Goal: Information Seeking & Learning: Learn about a topic

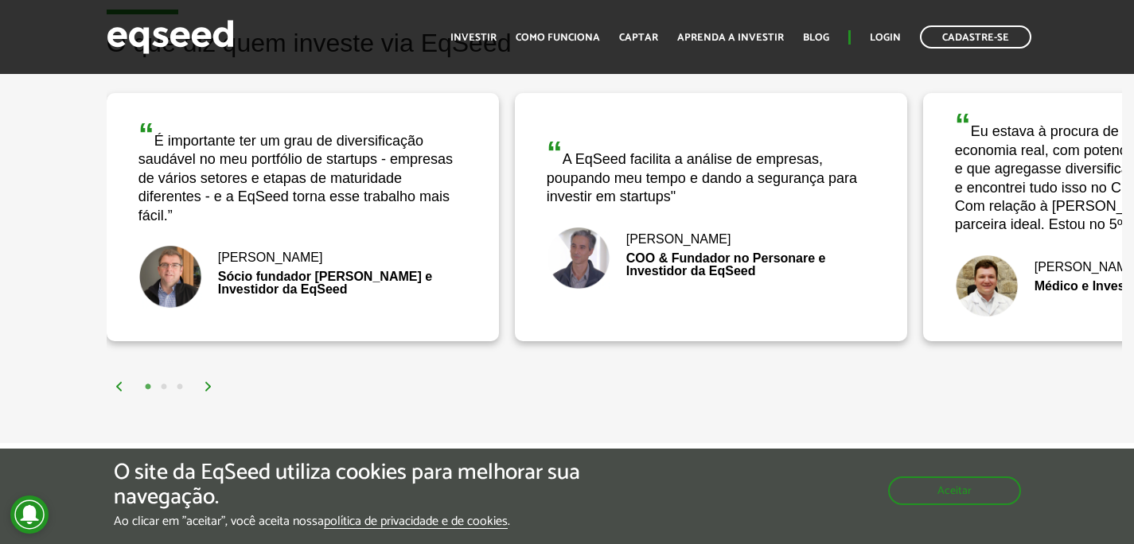
scroll to position [2560, 0]
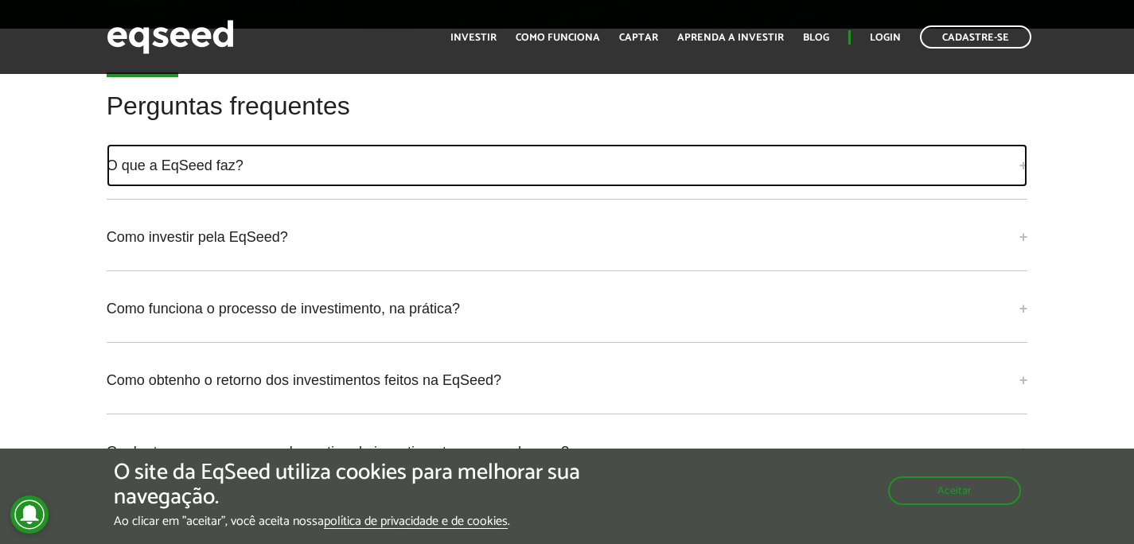
click at [174, 181] on link "O que a EqSeed faz?" at bounding box center [567, 165] width 921 height 43
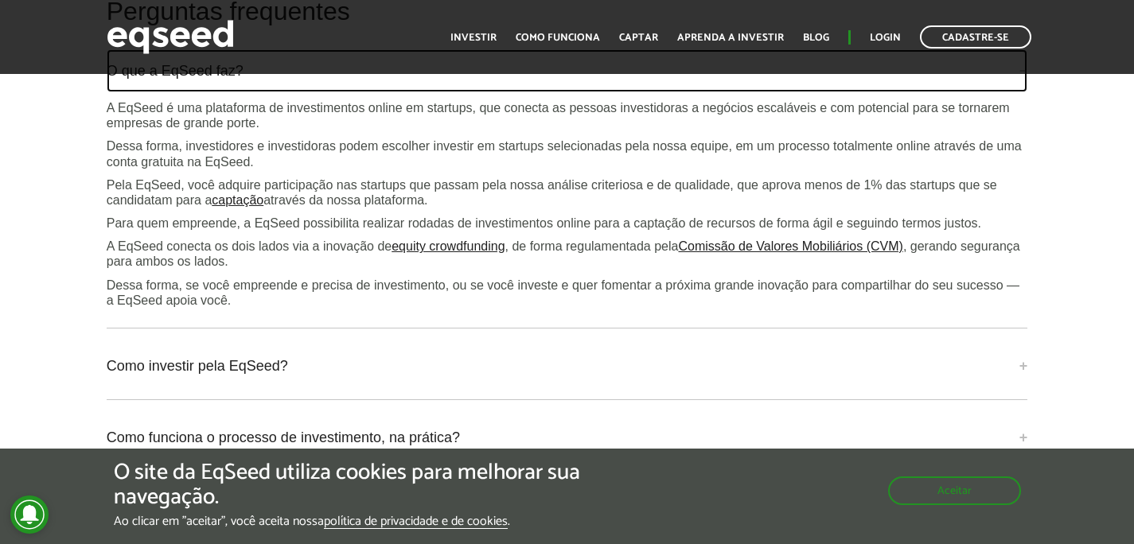
scroll to position [3989, 0]
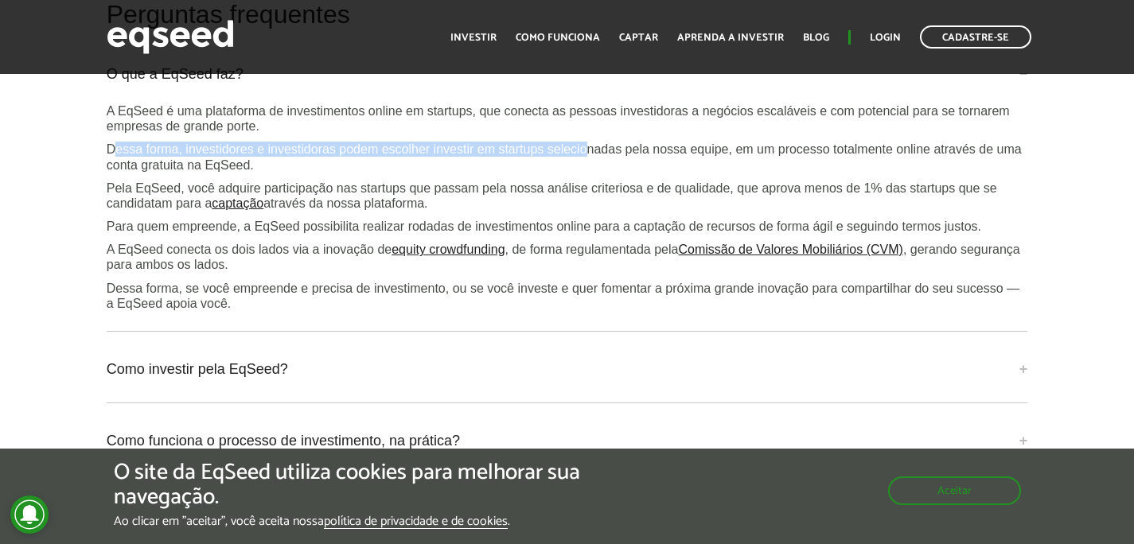
drag, startPoint x: 115, startPoint y: 168, endPoint x: 593, endPoint y: 164, distance: 478.1
click at [593, 164] on p "Dessa forma, investidores e investidoras podem escolher investir em startups se…" at bounding box center [567, 157] width 921 height 30
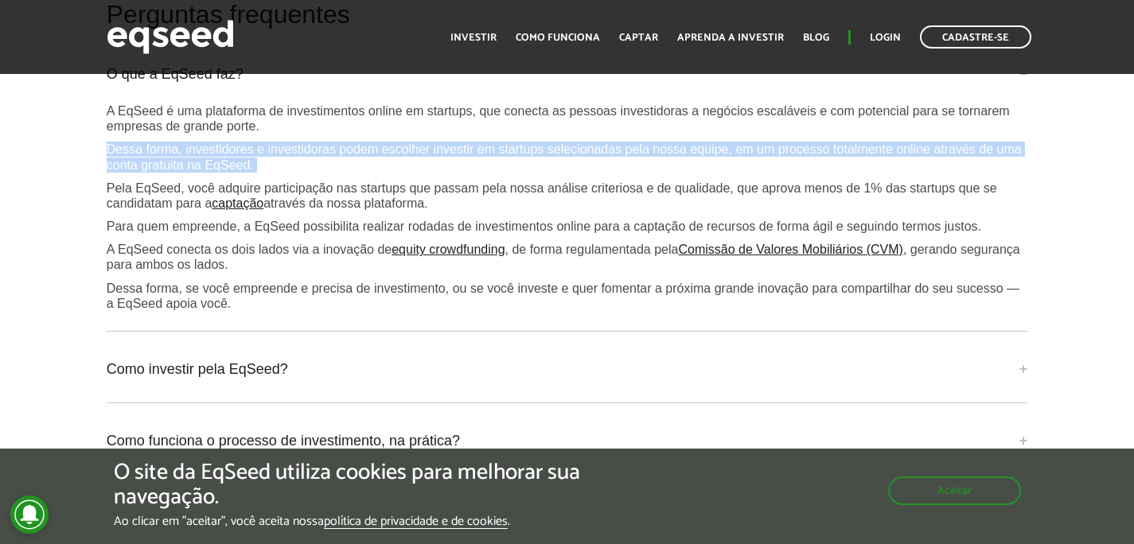
click at [593, 164] on p "Dessa forma, investidores e investidoras podem escolher investir em startups se…" at bounding box center [567, 157] width 921 height 30
click at [471, 186] on div "A EqSeed é uma plataforma de investimentos online em startups, que conecta as p…" at bounding box center [567, 207] width 921 height 208
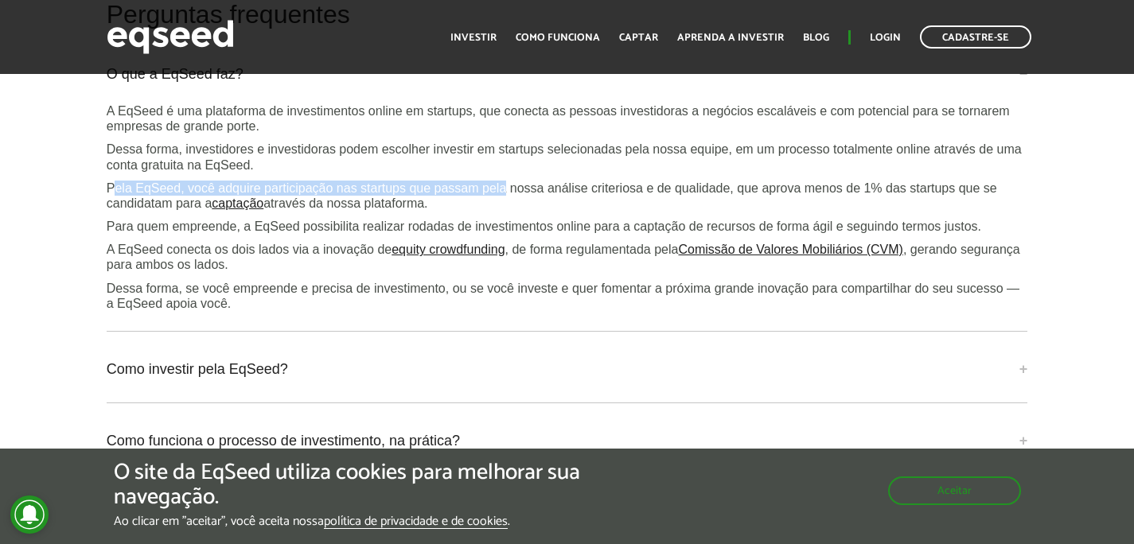
drag, startPoint x: 138, startPoint y: 197, endPoint x: 512, endPoint y: 197, distance: 374.7
click at [512, 197] on p "Pela EqSeed, você adquire participação nas startups que passam pela nossa análi…" at bounding box center [567, 196] width 921 height 30
click at [513, 197] on p "Pela EqSeed, você adquire participação nas startups que passam pela nossa análi…" at bounding box center [567, 196] width 921 height 30
drag, startPoint x: 333, startPoint y: 207, endPoint x: 613, endPoint y: 212, distance: 279.3
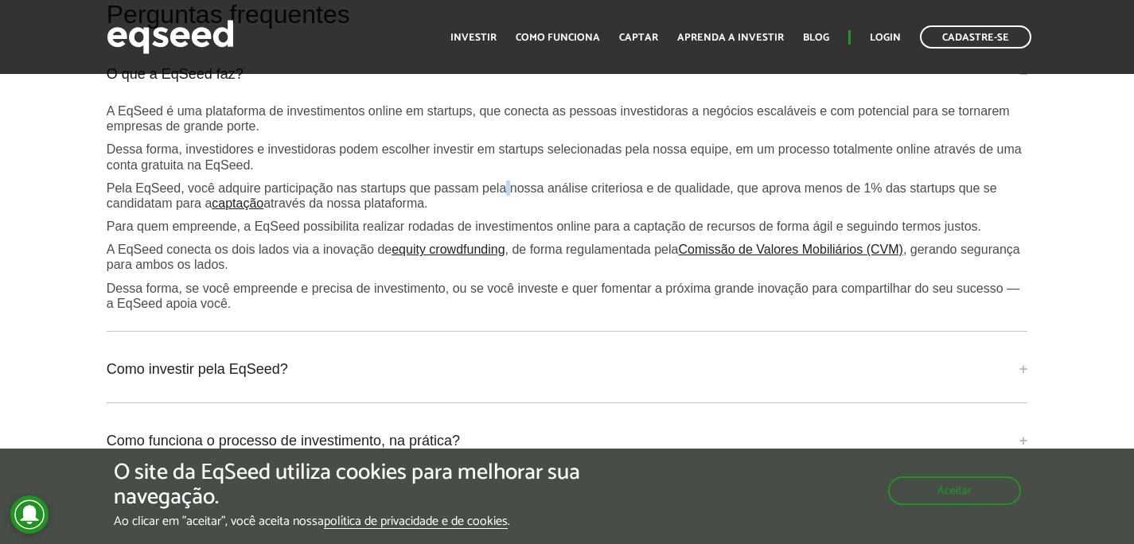
click at [612, 211] on p "Pela EqSeed, você adquire participação nas startups que passam pela nossa análi…" at bounding box center [567, 196] width 921 height 30
click at [613, 211] on p "Pela EqSeed, você adquire participação nas startups que passam pela nossa análi…" at bounding box center [567, 196] width 921 height 30
drag, startPoint x: 496, startPoint y: 202, endPoint x: 715, endPoint y: 203, distance: 218.8
click at [714, 203] on p "Pela EqSeed, você adquire participação nas startups que passam pela nossa análi…" at bounding box center [567, 196] width 921 height 30
click at [715, 203] on p "Pela EqSeed, você adquire participação nas startups que passam pela nossa análi…" at bounding box center [567, 196] width 921 height 30
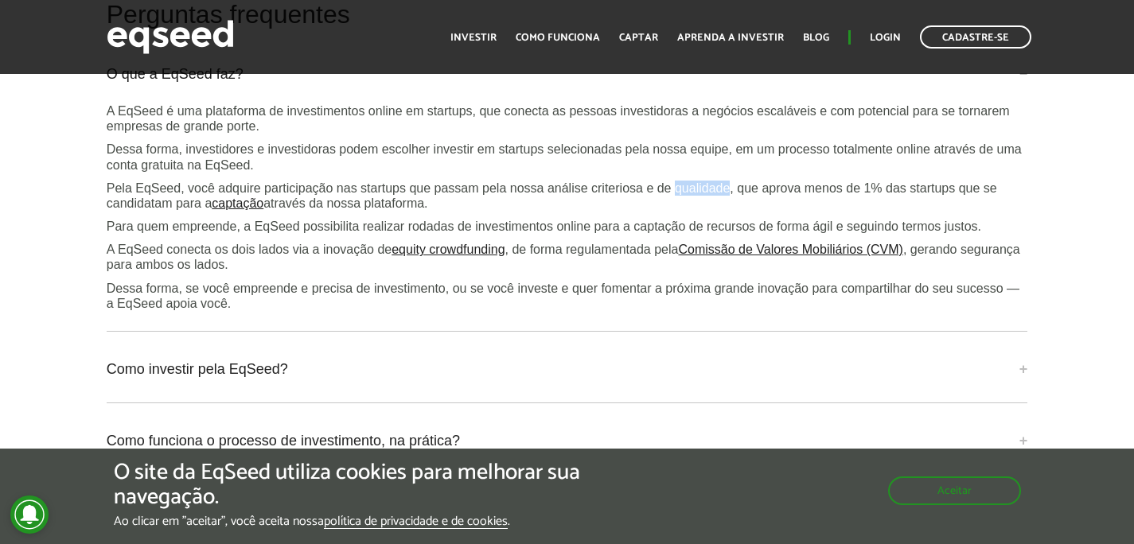
click at [715, 203] on p "Pela EqSeed, você adquire participação nas startups que passam pela nossa análi…" at bounding box center [567, 196] width 921 height 30
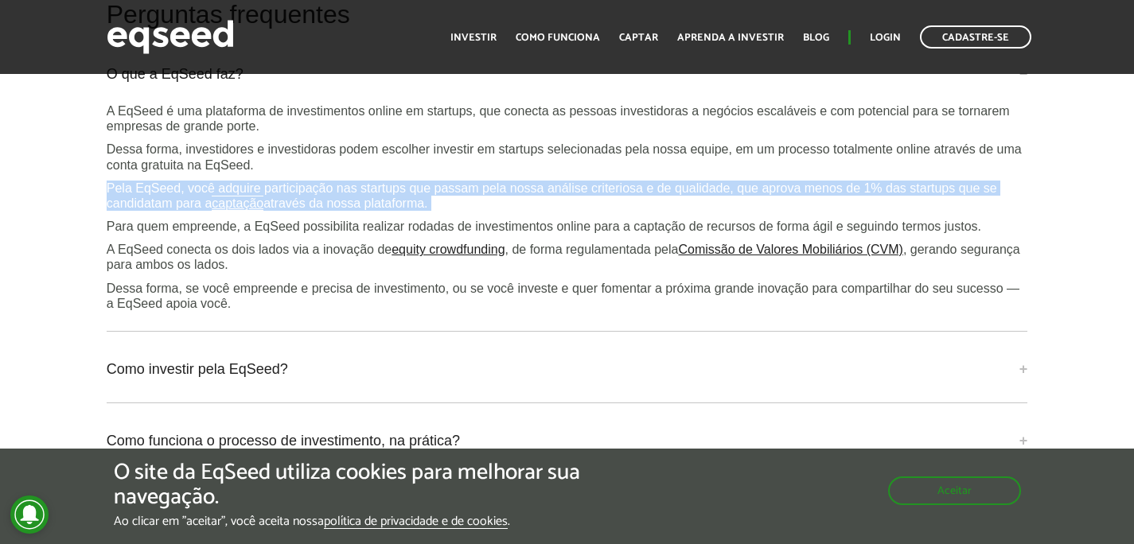
click at [715, 203] on p "Pela EqSeed, você adquire participação nas startups que passam pela nossa análi…" at bounding box center [567, 196] width 921 height 30
click at [611, 208] on p "Pela EqSeed, você adquire participação nas startups que passam pela nossa análi…" at bounding box center [567, 196] width 921 height 30
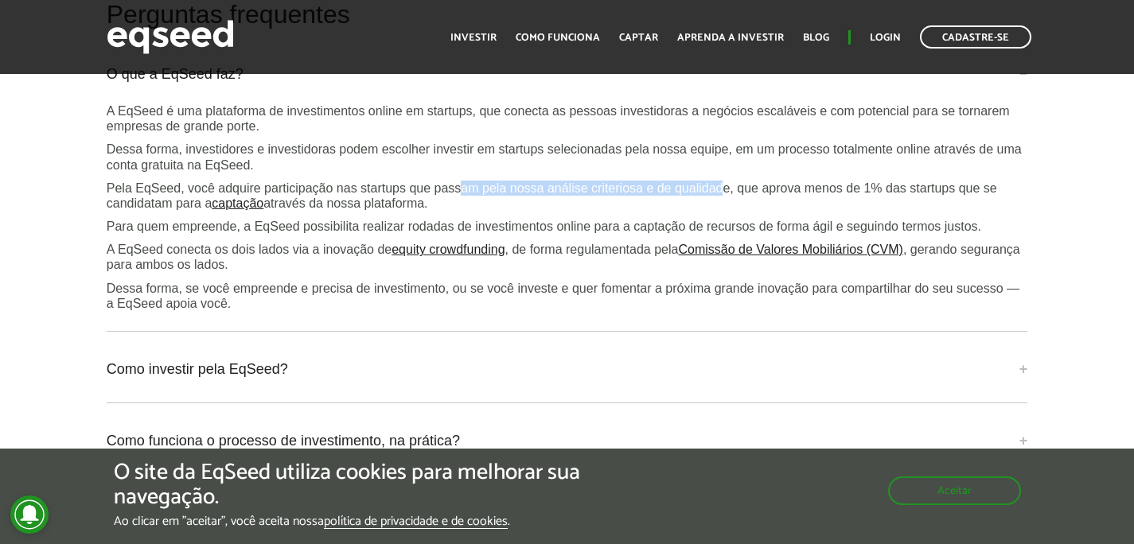
drag, startPoint x: 528, startPoint y: 205, endPoint x: 753, endPoint y: 208, distance: 225.2
click at [753, 208] on p "Pela EqSeed, você adquire participação nas startups que passam pela nossa análi…" at bounding box center [567, 196] width 921 height 30
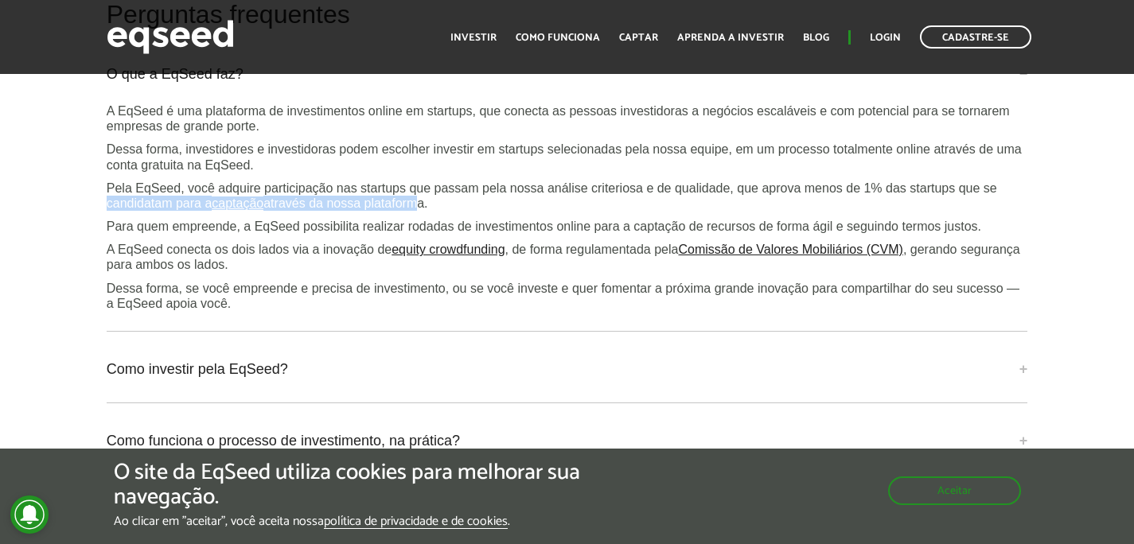
drag, startPoint x: 152, startPoint y: 213, endPoint x: 445, endPoint y: 213, distance: 292.8
click at [435, 213] on div "Perguntas frequentes O que a EqSeed faz? A EqSeed é uma plataforma de investime…" at bounding box center [567, 353] width 945 height 704
click at [451, 211] on p "Pela EqSeed, você adquire participação nas startups que passam pela nossa análi…" at bounding box center [567, 196] width 921 height 30
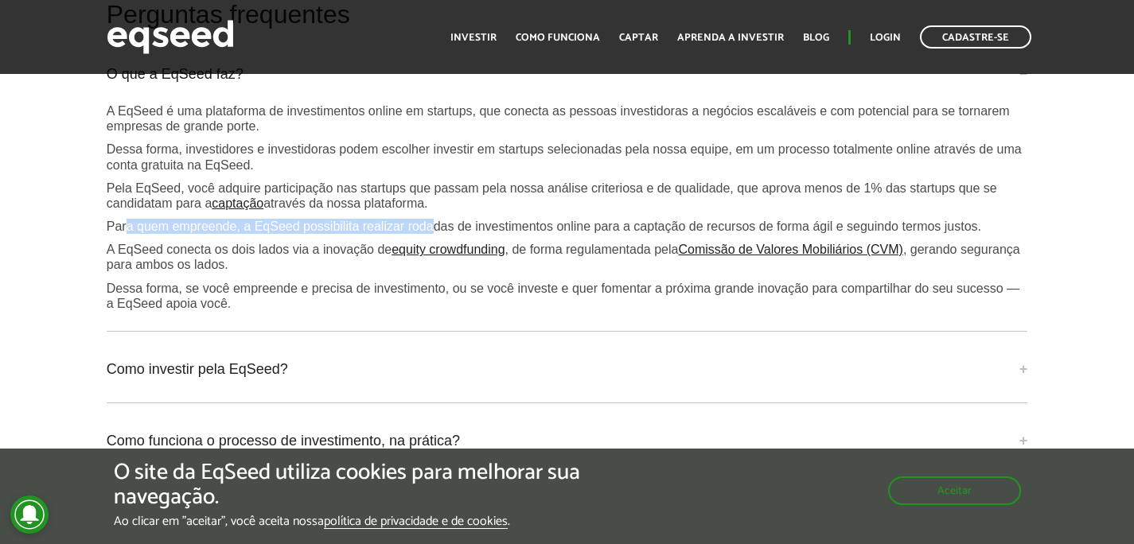
drag, startPoint x: 179, startPoint y: 239, endPoint x: 443, endPoint y: 242, distance: 264.1
click at [442, 234] on p "Para quem empreende, a EqSeed possibilita realizar rodadas de investimentos onl…" at bounding box center [567, 226] width 921 height 15
click at [443, 234] on p "Para quem empreende, a EqSeed possibilita realizar rodadas de investimentos onl…" at bounding box center [567, 226] width 921 height 15
drag, startPoint x: 306, startPoint y: 243, endPoint x: 561, endPoint y: 242, distance: 254.6
click at [534, 234] on p "Para quem empreende, a EqSeed possibilita realizar rodadas de investimentos onl…" at bounding box center [567, 226] width 921 height 15
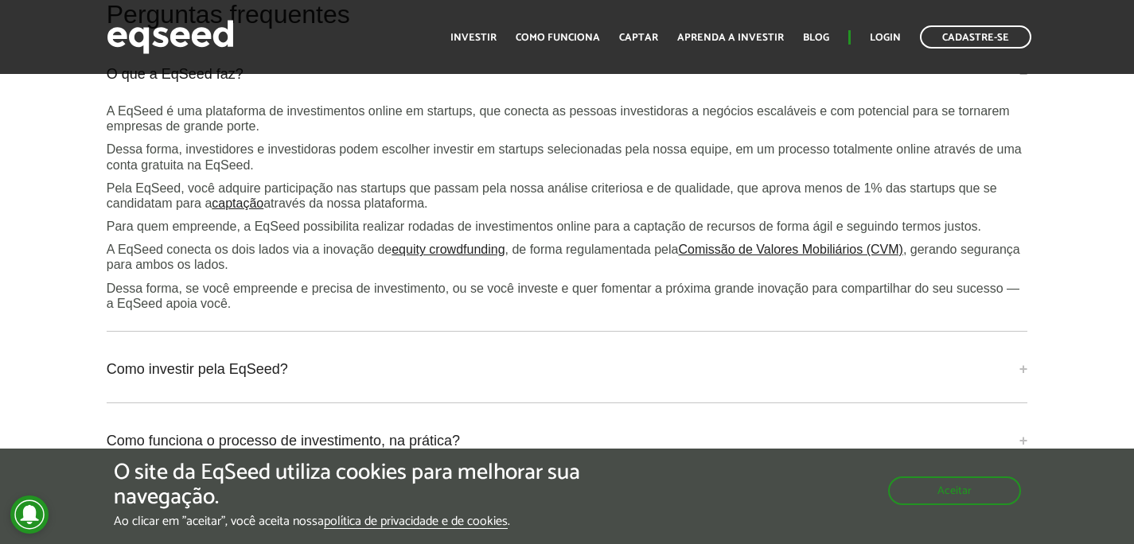
click at [562, 234] on p "Para quem empreende, a EqSeed possibilita realizar rodadas de investimentos onl…" at bounding box center [567, 226] width 921 height 15
click at [437, 234] on p "Para quem empreende, a EqSeed possibilita realizar rodadas de investimentos onl…" at bounding box center [567, 226] width 921 height 15
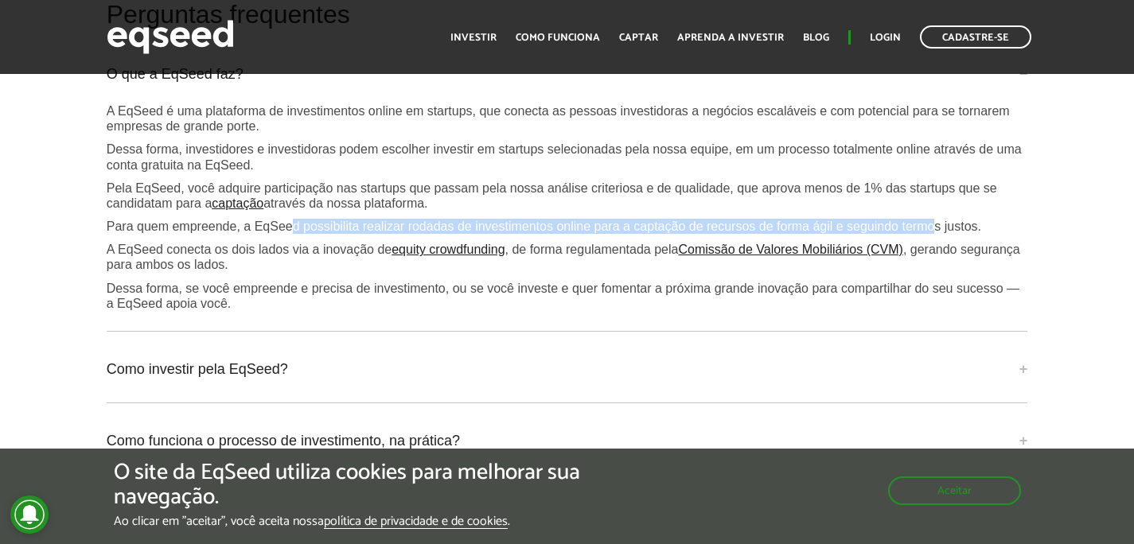
drag, startPoint x: 290, startPoint y: 246, endPoint x: 949, endPoint y: 239, distance: 659.6
click at [947, 234] on p "Para quem empreende, a EqSeed possibilita realizar rodadas de investimentos onl…" at bounding box center [567, 226] width 921 height 15
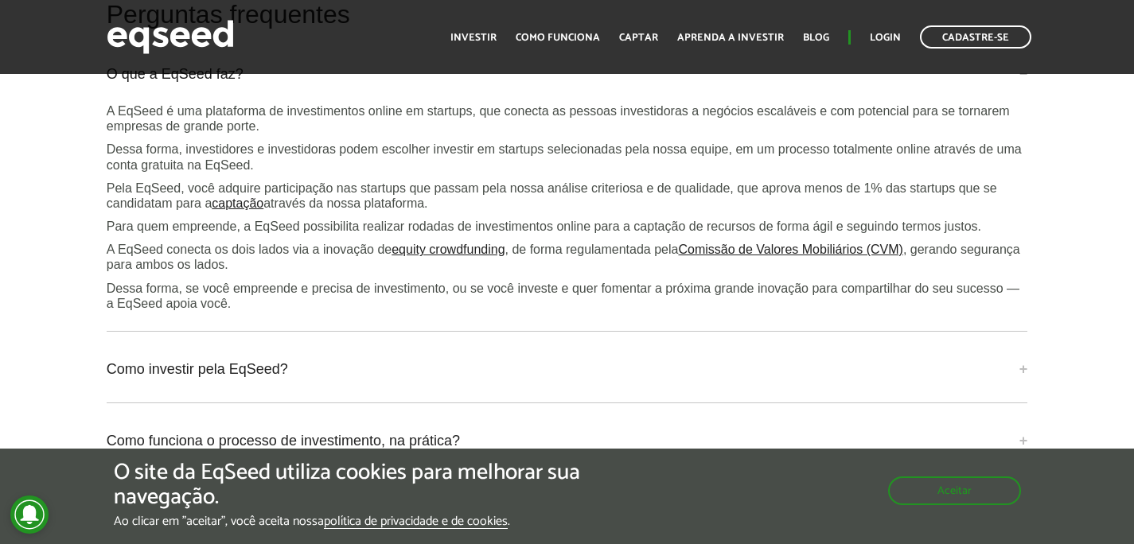
click at [954, 234] on p "Para quem empreende, a EqSeed possibilita realizar rodadas de investimentos onl…" at bounding box center [567, 226] width 921 height 15
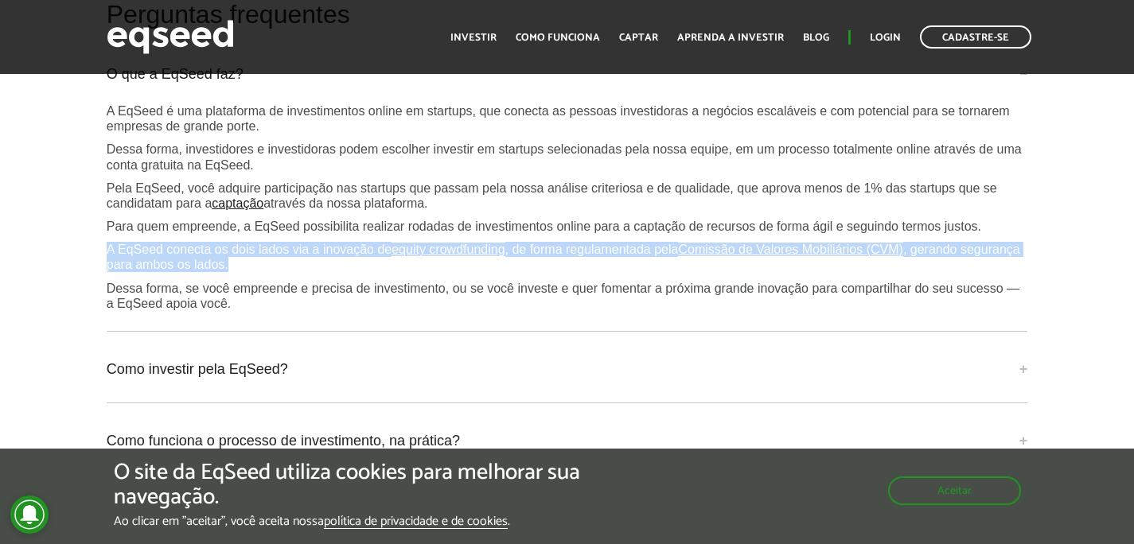
drag, startPoint x: 154, startPoint y: 260, endPoint x: 350, endPoint y: 281, distance: 197.6
click at [350, 281] on div "Perguntas frequentes O que a EqSeed faz? A EqSeed é uma plataforma de investime…" at bounding box center [567, 353] width 945 height 704
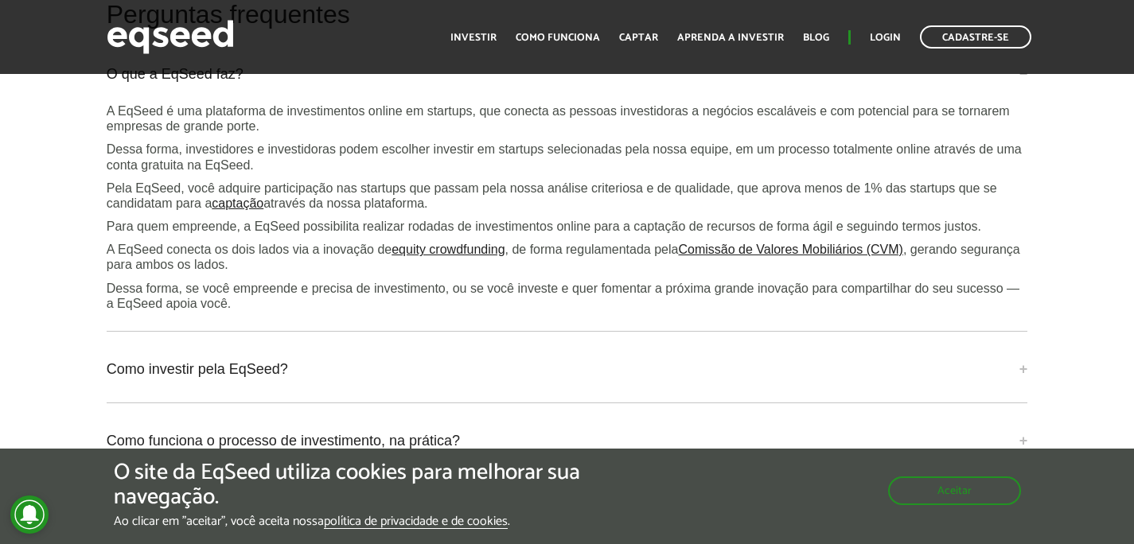
click at [350, 272] on p "A EqSeed conecta os dois lados via a inovação de equity crowdfunding , de forma…" at bounding box center [567, 257] width 921 height 30
drag, startPoint x: 138, startPoint y: 275, endPoint x: 309, endPoint y: 279, distance: 171.9
click at [309, 272] on p "A EqSeed conecta os dois lados via a inovação de equity crowdfunding , de forma…" at bounding box center [567, 257] width 921 height 30
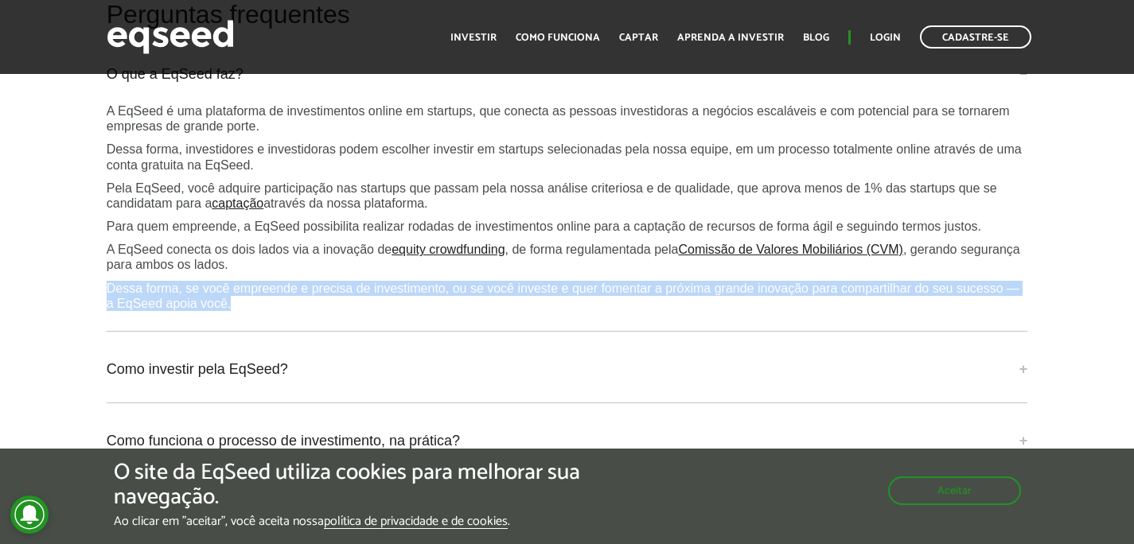
drag, startPoint x: 150, startPoint y: 306, endPoint x: 518, endPoint y: 316, distance: 368.5
click at [517, 311] on p "Dessa forma, se você empreende e precisa de investimento, ou se você investe e …" at bounding box center [567, 296] width 921 height 30
click at [519, 311] on p "Dessa forma, se você empreende e precisa de investimento, ou se você investe e …" at bounding box center [567, 296] width 921 height 30
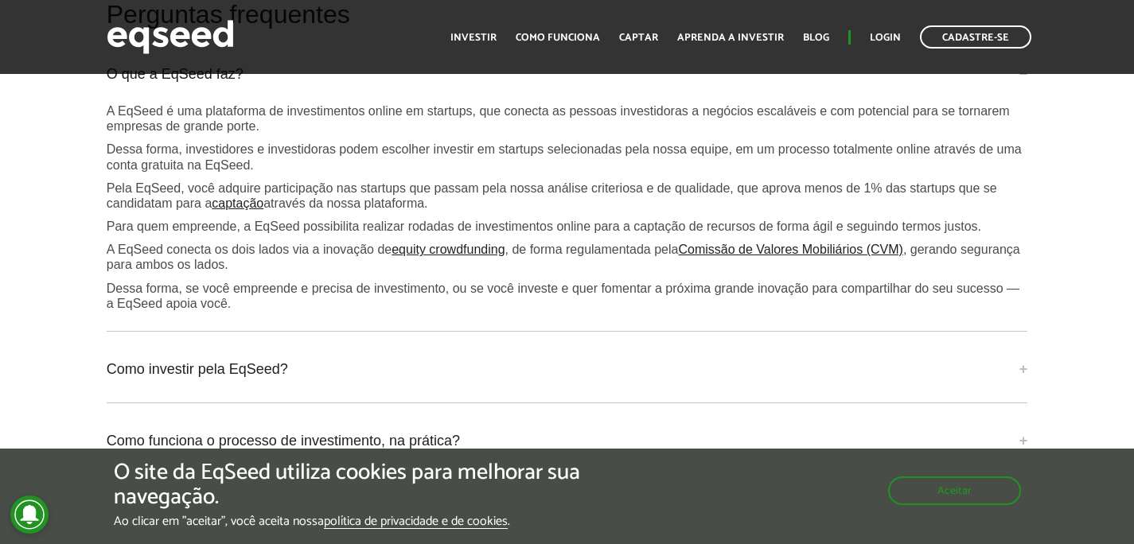
click at [519, 311] on p "Dessa forma, se você empreende e precisa de investimento, ou se você investe e …" at bounding box center [567, 296] width 921 height 30
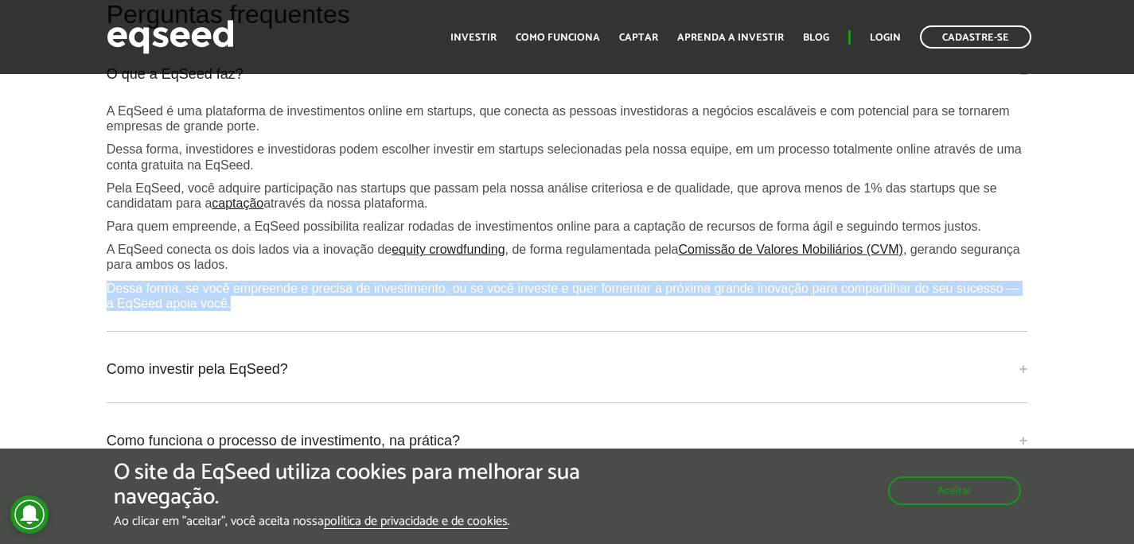
click at [519, 311] on p "Dessa forma, se você empreende e precisa de investimento, ou se você investe e …" at bounding box center [567, 296] width 921 height 30
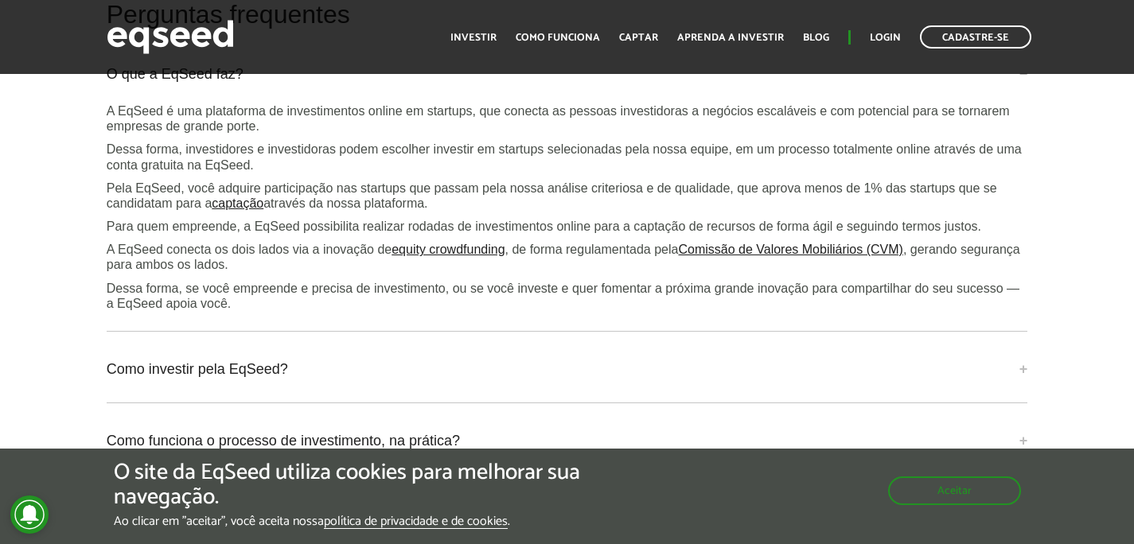
click at [401, 329] on div "O que a EqSeed faz? A EqSeed é uma plataforma de investimentos online em startu…" at bounding box center [567, 192] width 921 height 279
drag, startPoint x: 185, startPoint y: 313, endPoint x: 461, endPoint y: 315, distance: 275.3
click at [454, 311] on p "Dessa forma, se você empreende e precisa de investimento, ou se você investe e …" at bounding box center [567, 296] width 921 height 30
click at [461, 311] on p "Dessa forma, se você empreende e precisa de investimento, ou se você investe e …" at bounding box center [567, 296] width 921 height 30
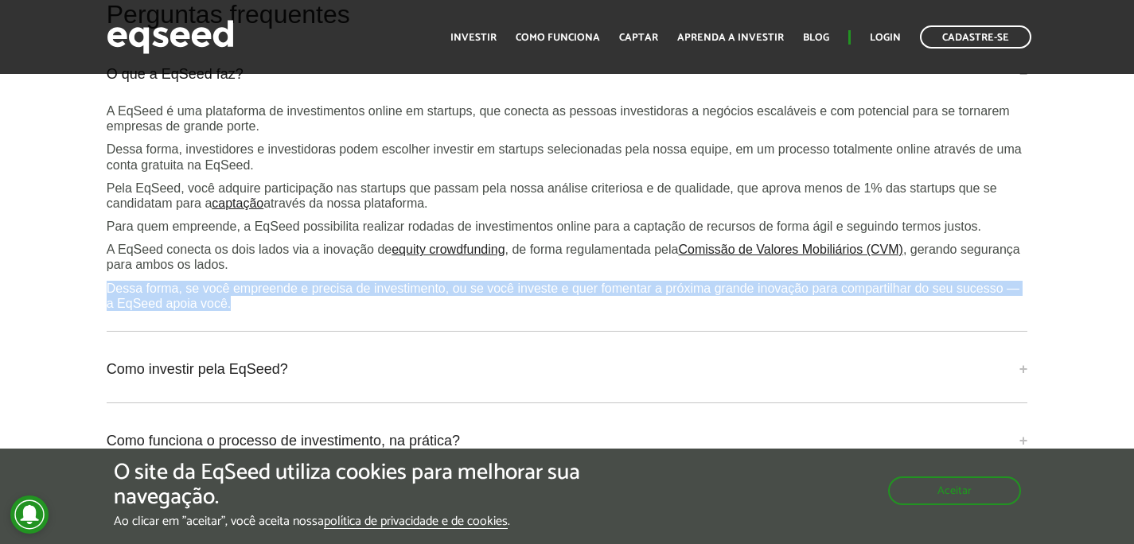
click at [461, 311] on p "Dessa forma, se você empreende e precisa de investimento, ou se você investe e …" at bounding box center [567, 296] width 921 height 30
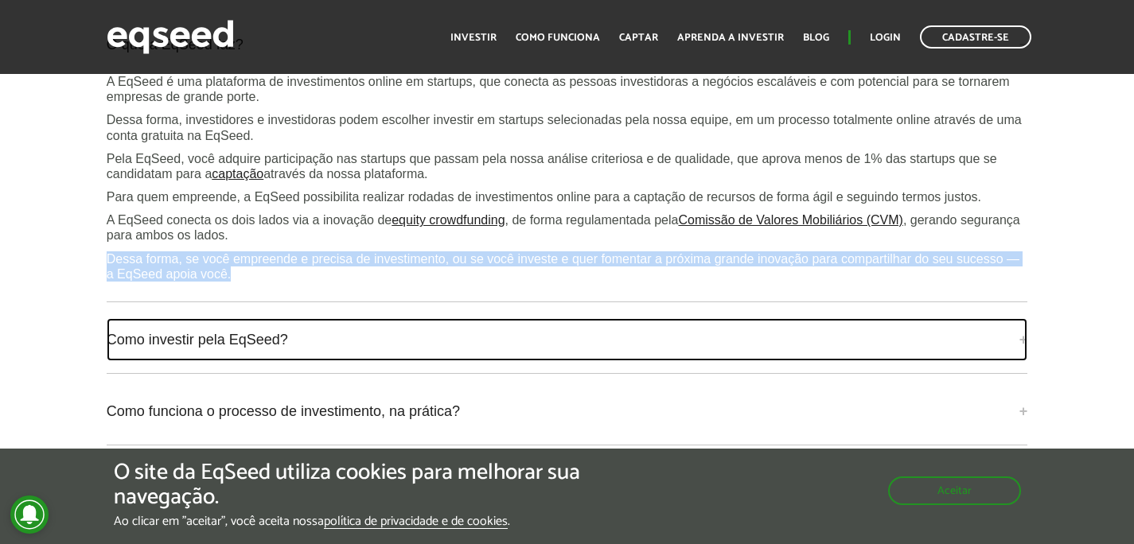
click at [224, 345] on link "Como investir pela EqSeed?" at bounding box center [567, 339] width 921 height 43
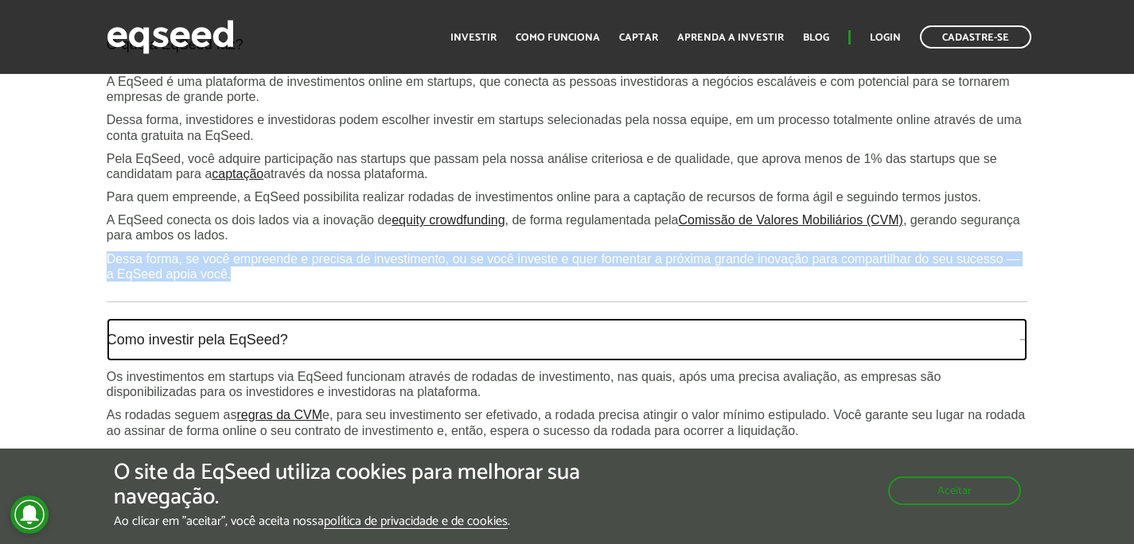
scroll to position [4043, 0]
